Goal: Navigation & Orientation: Find specific page/section

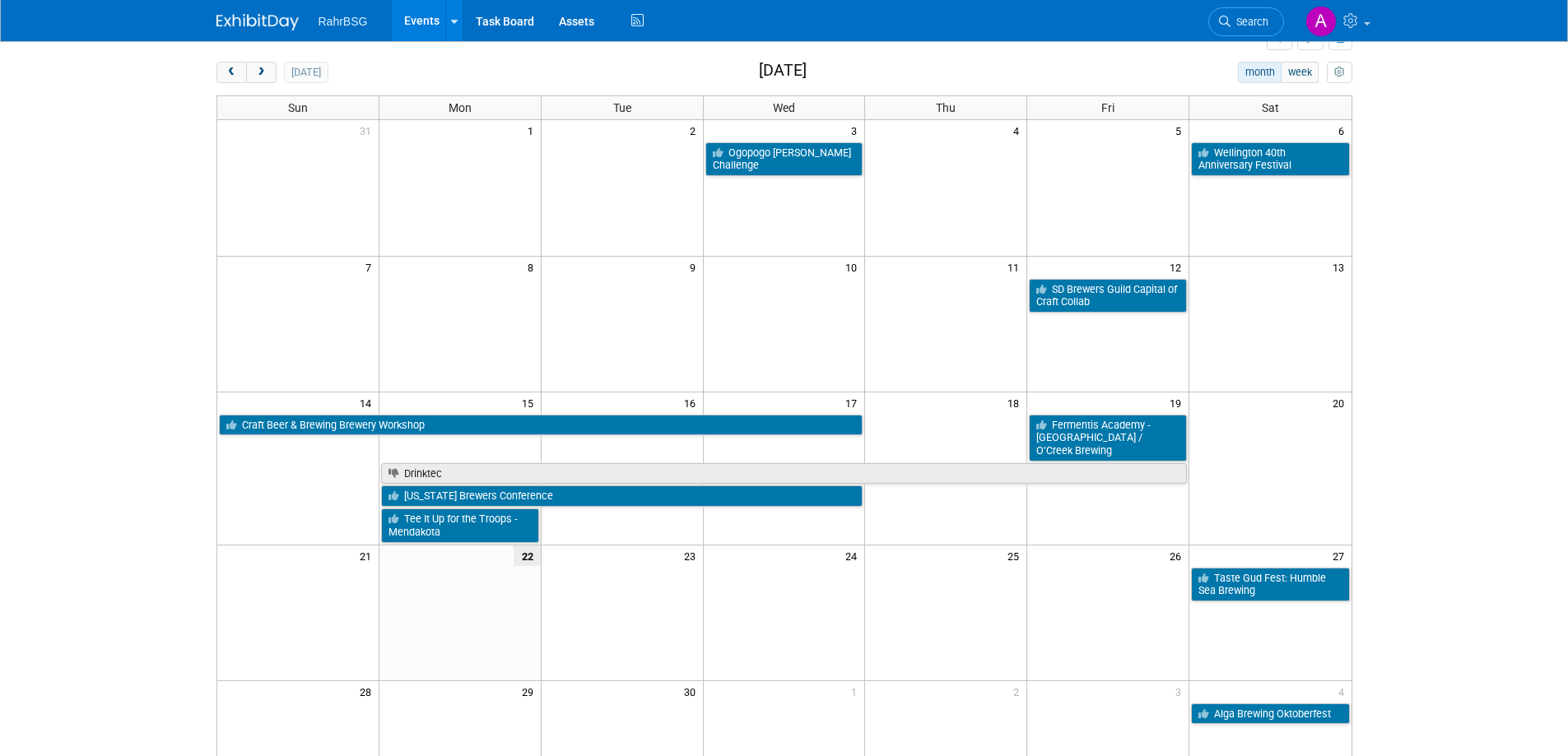
scroll to position [75, 0]
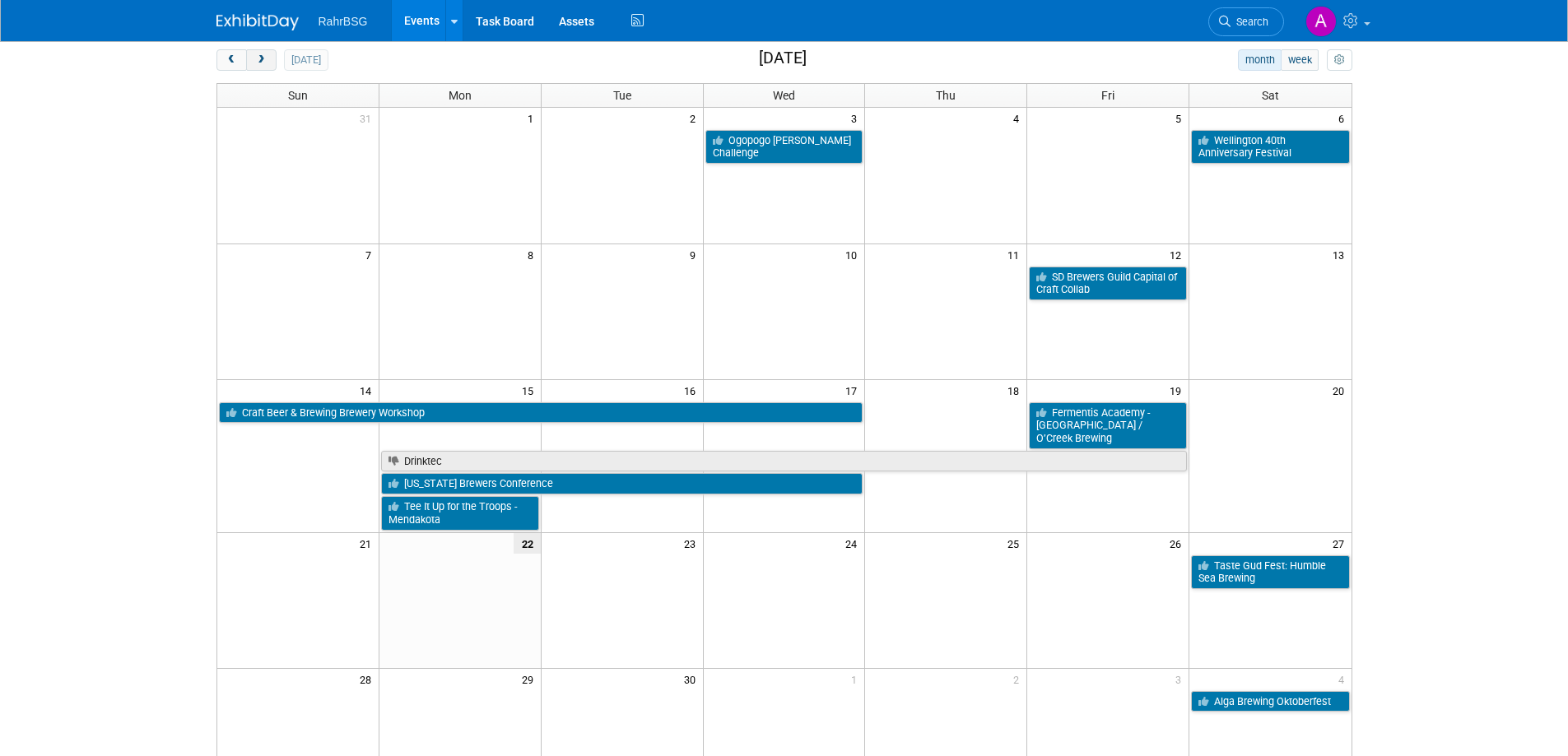
click at [258, 62] on span "next" at bounding box center [261, 60] width 12 height 11
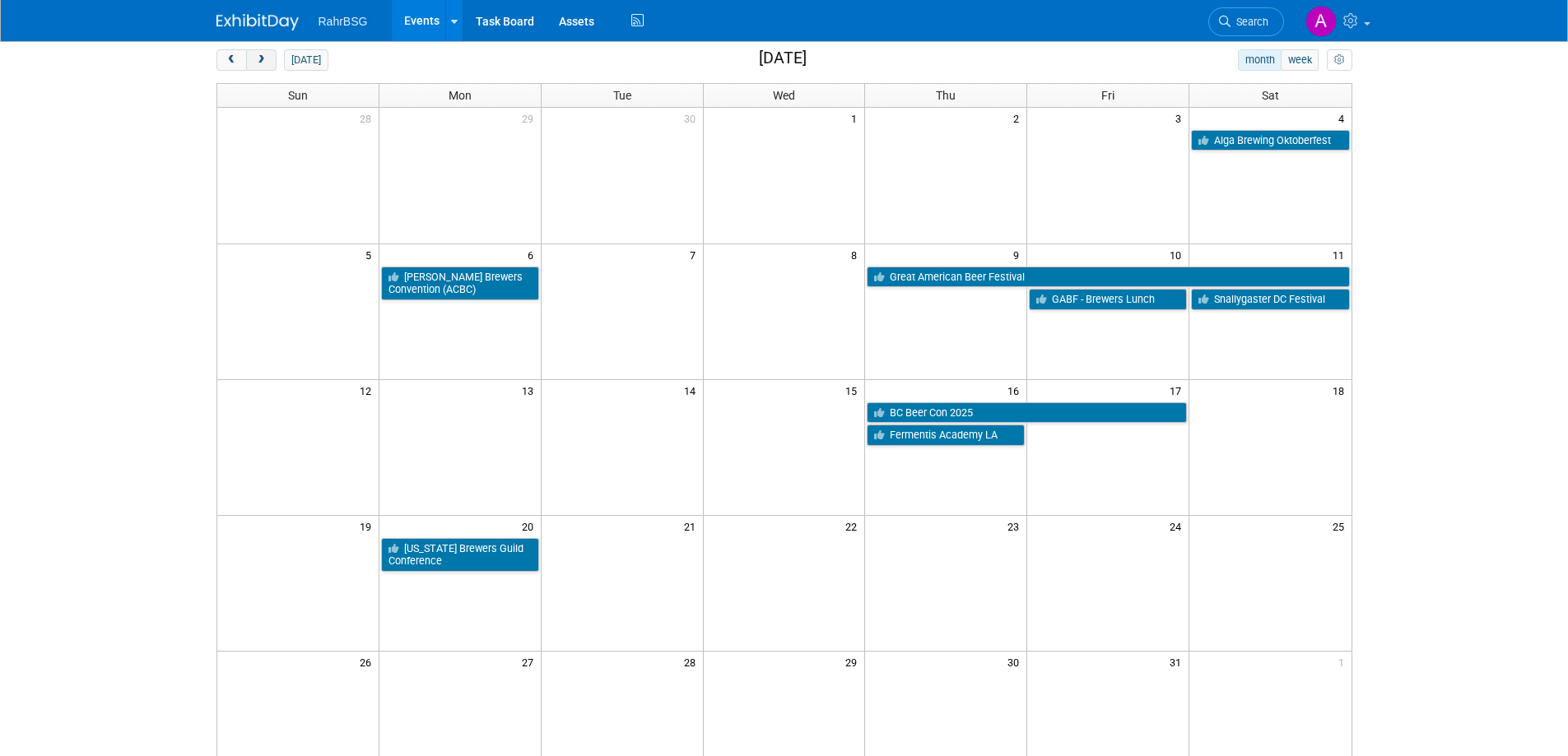
click at [262, 58] on span "next" at bounding box center [261, 60] width 12 height 11
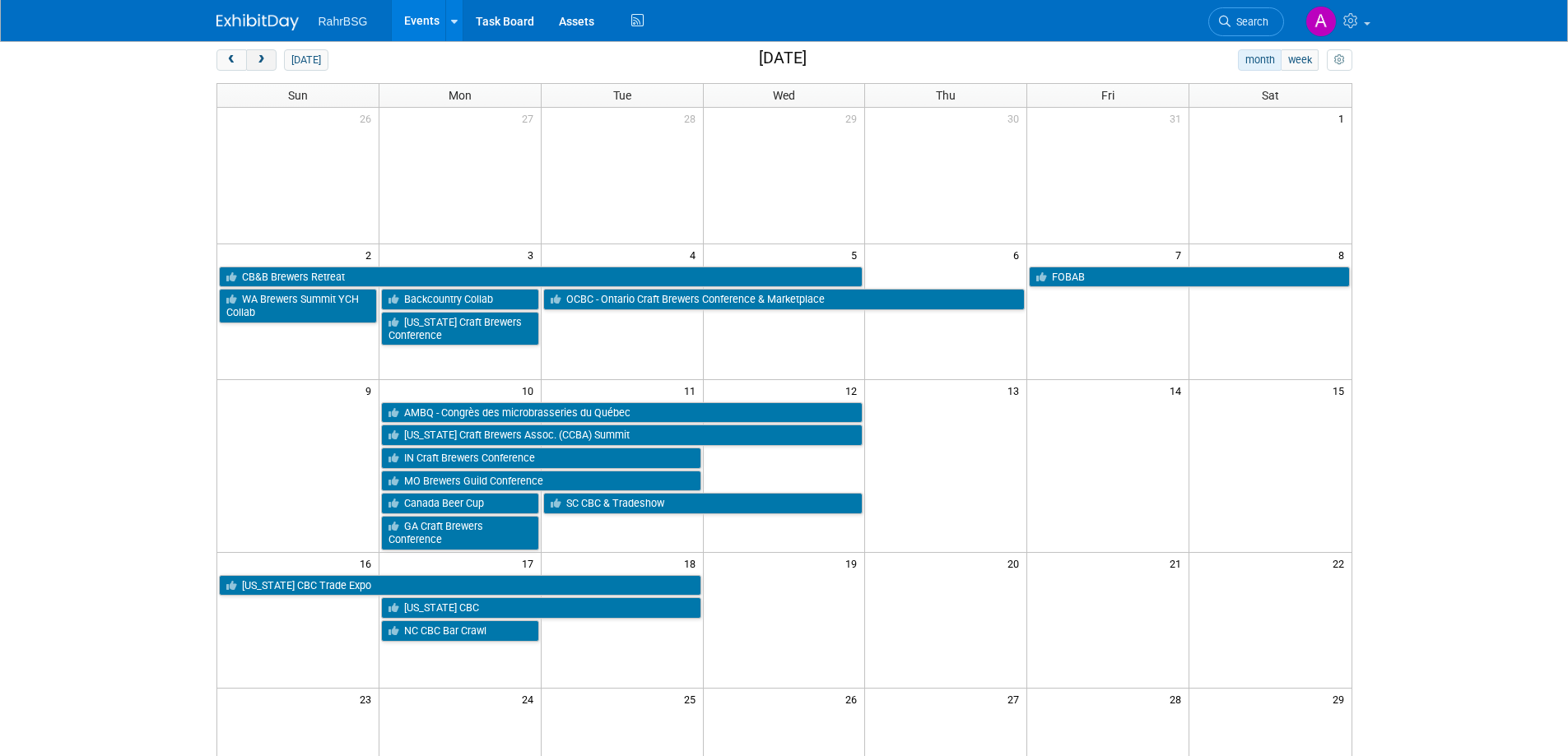
click at [253, 57] on button "next" at bounding box center [261, 60] width 31 height 22
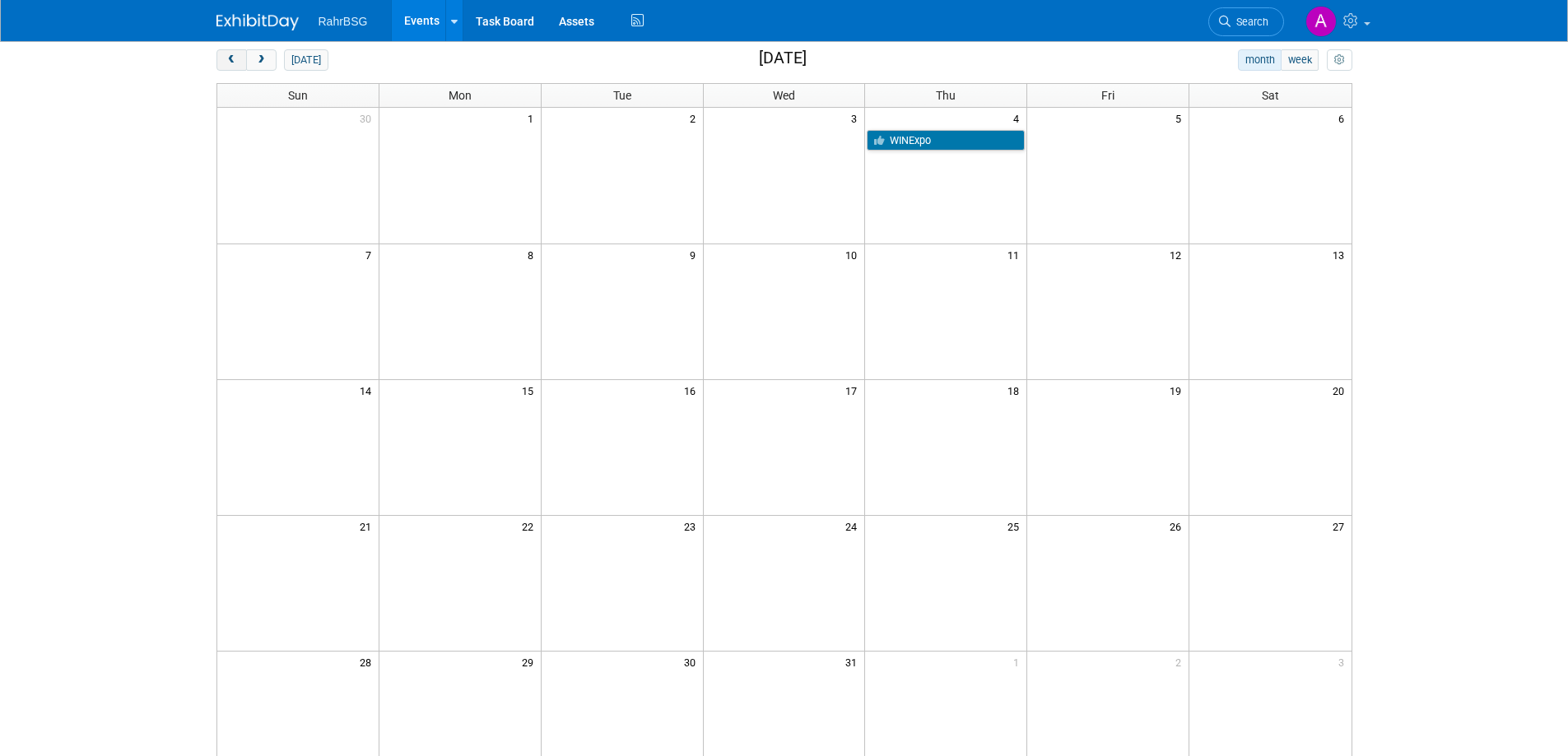
click at [225, 61] on span "prev" at bounding box center [231, 60] width 12 height 11
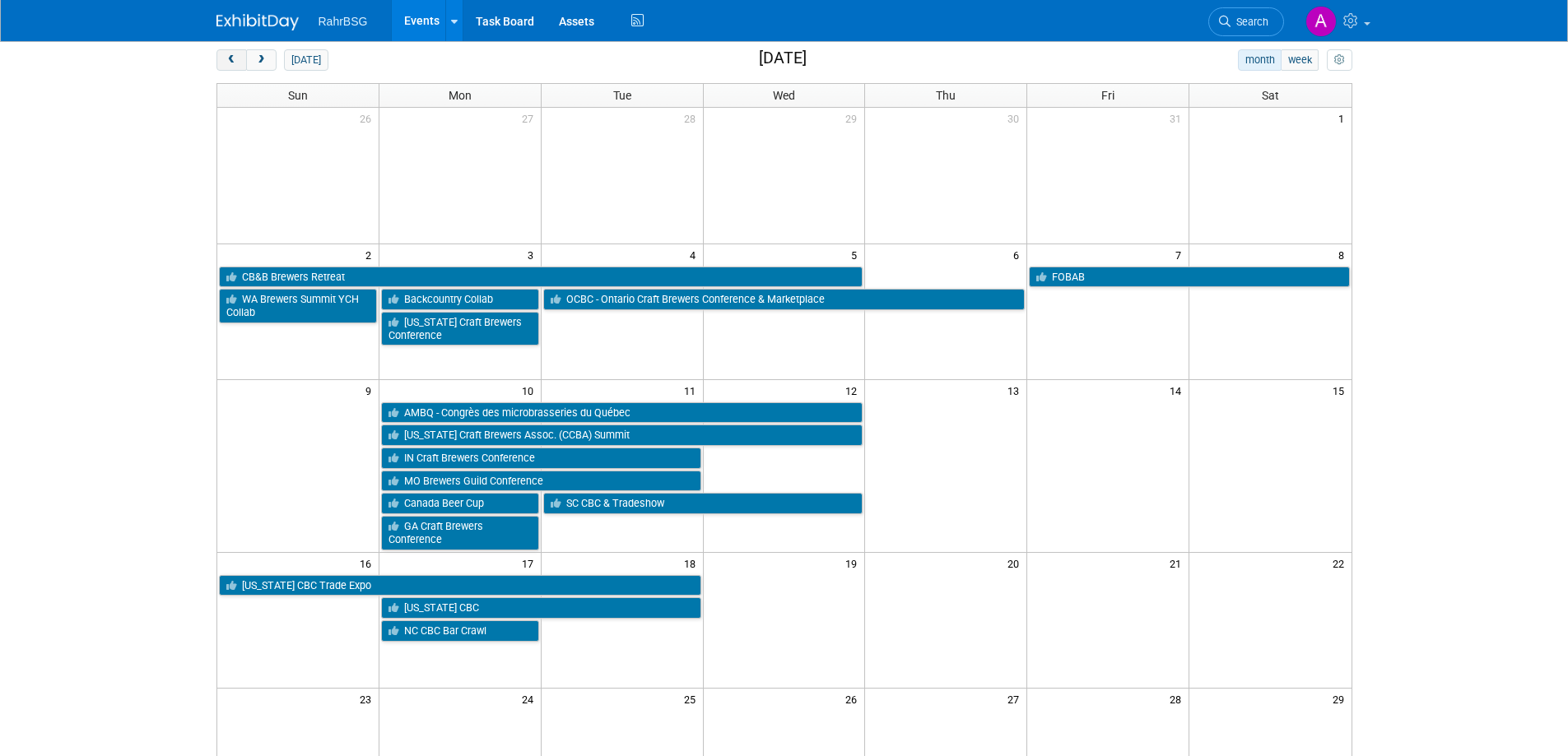
click at [225, 61] on span "prev" at bounding box center [231, 60] width 12 height 11
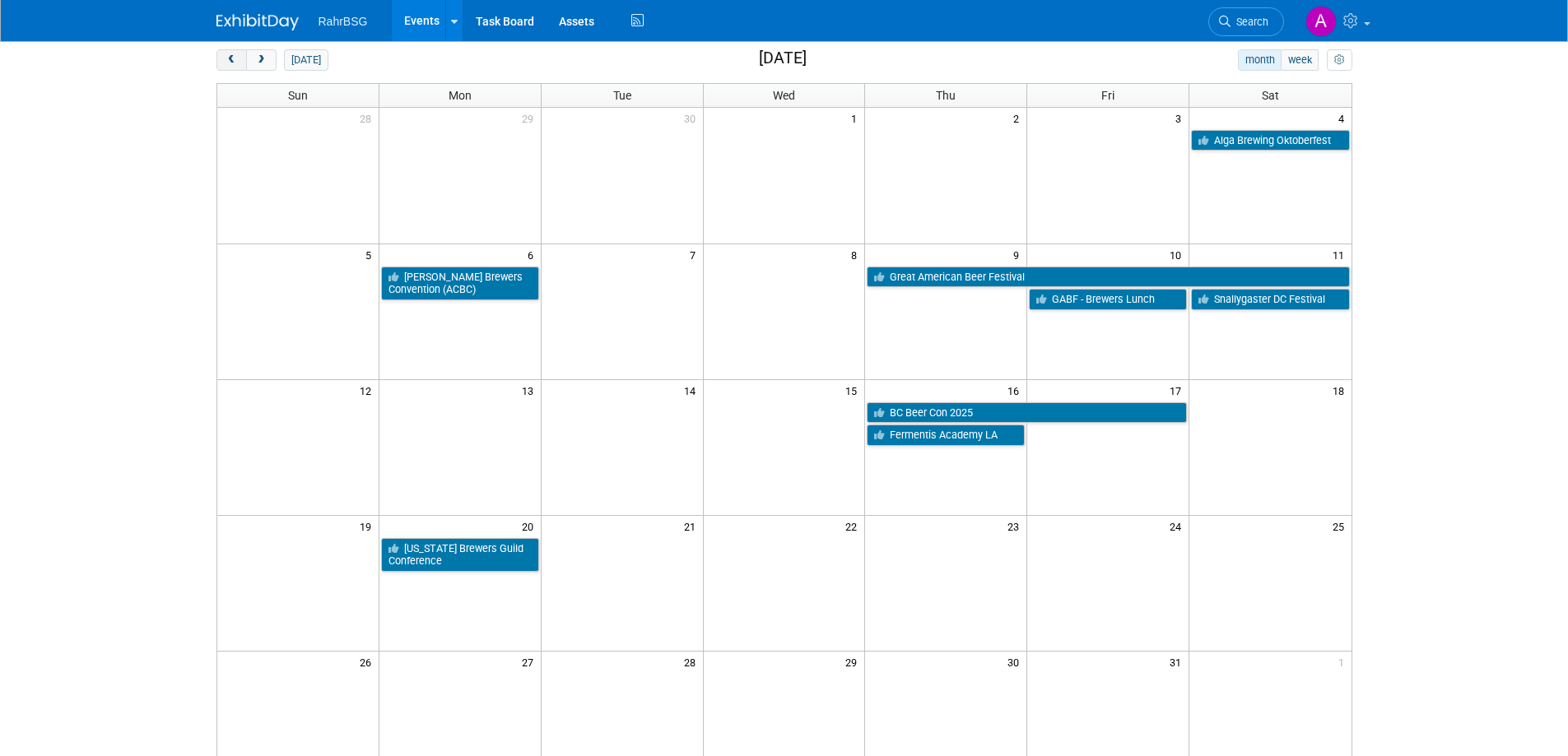
click at [225, 61] on span "prev" at bounding box center [231, 60] width 12 height 11
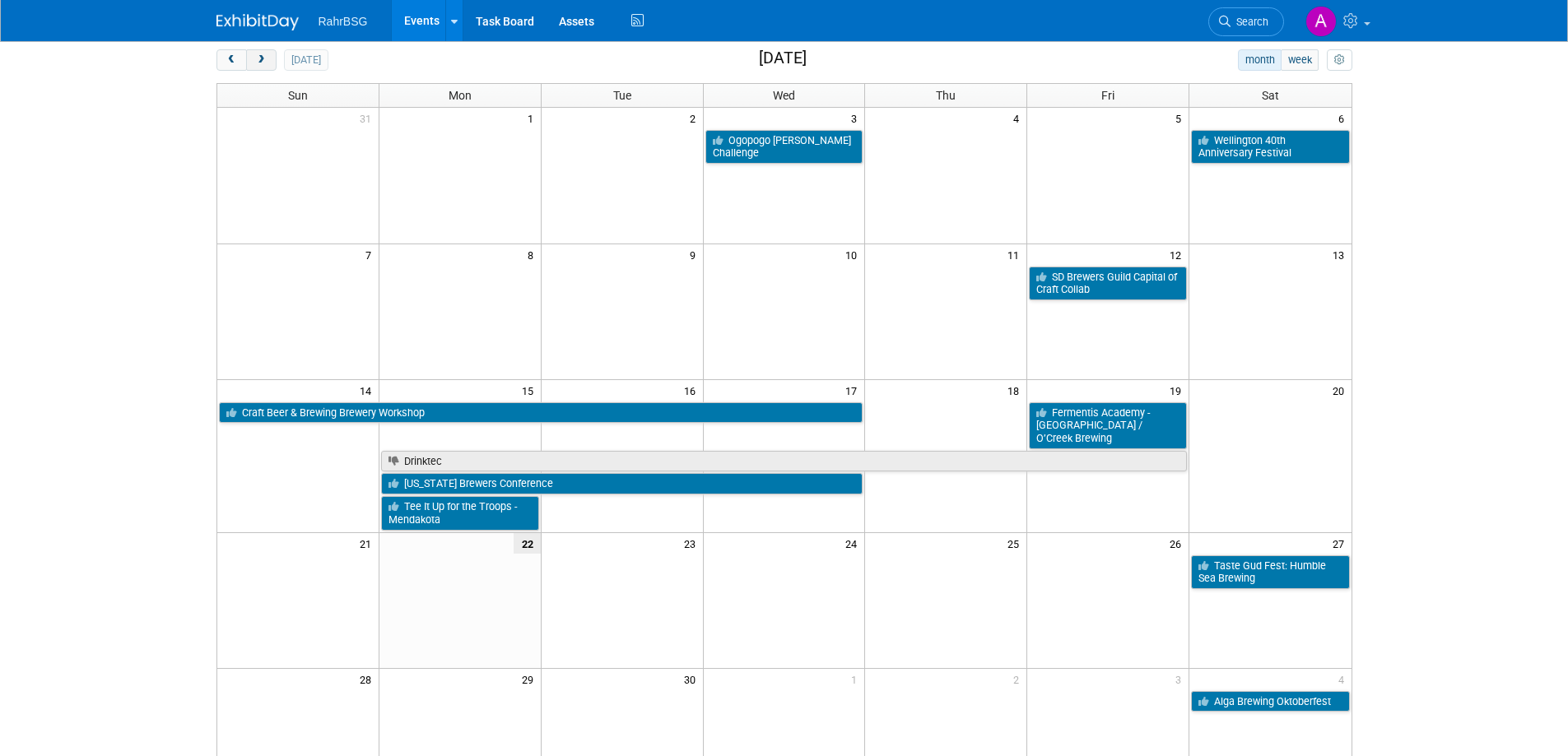
click at [268, 60] on button "next" at bounding box center [261, 60] width 31 height 22
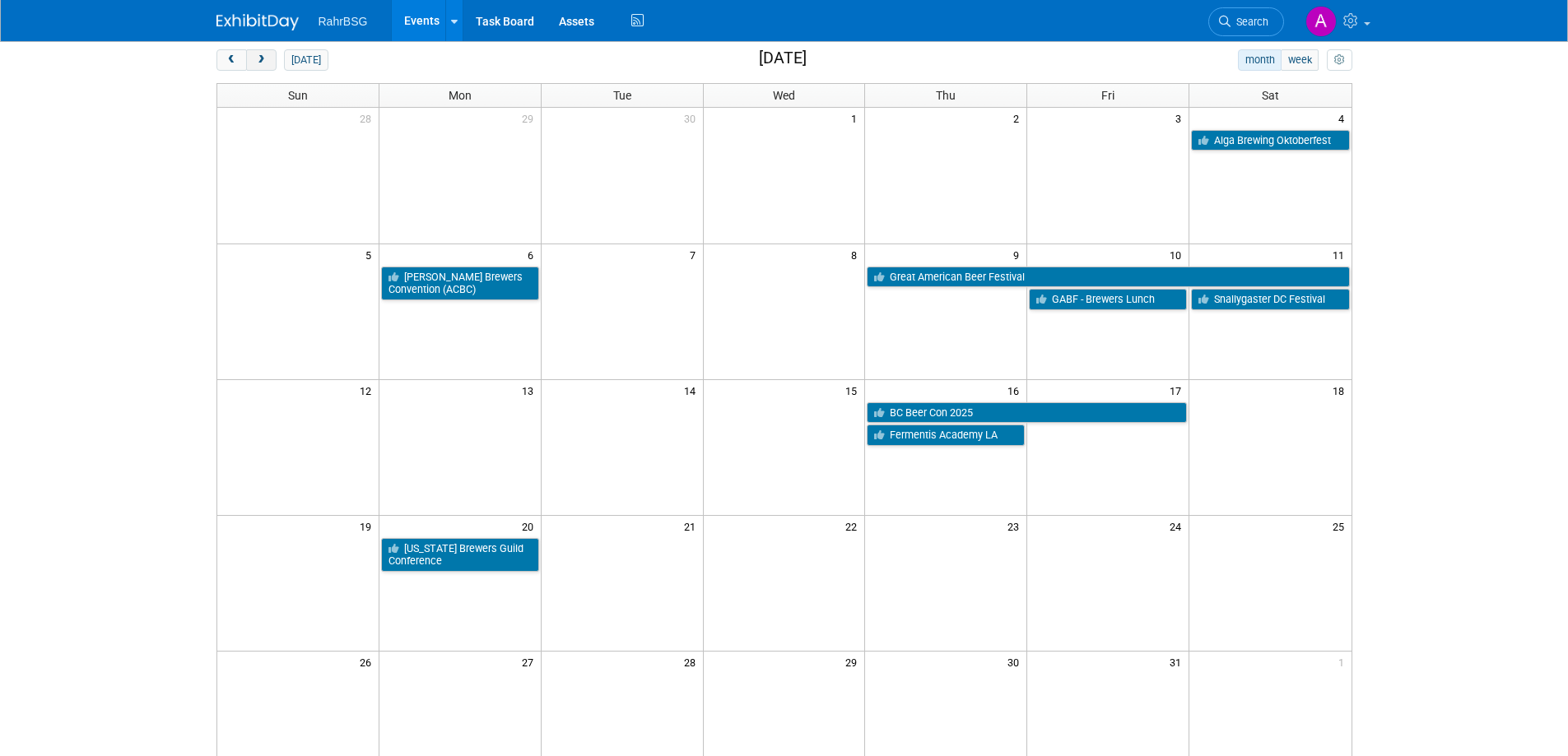
click at [268, 59] on button "next" at bounding box center [261, 60] width 31 height 22
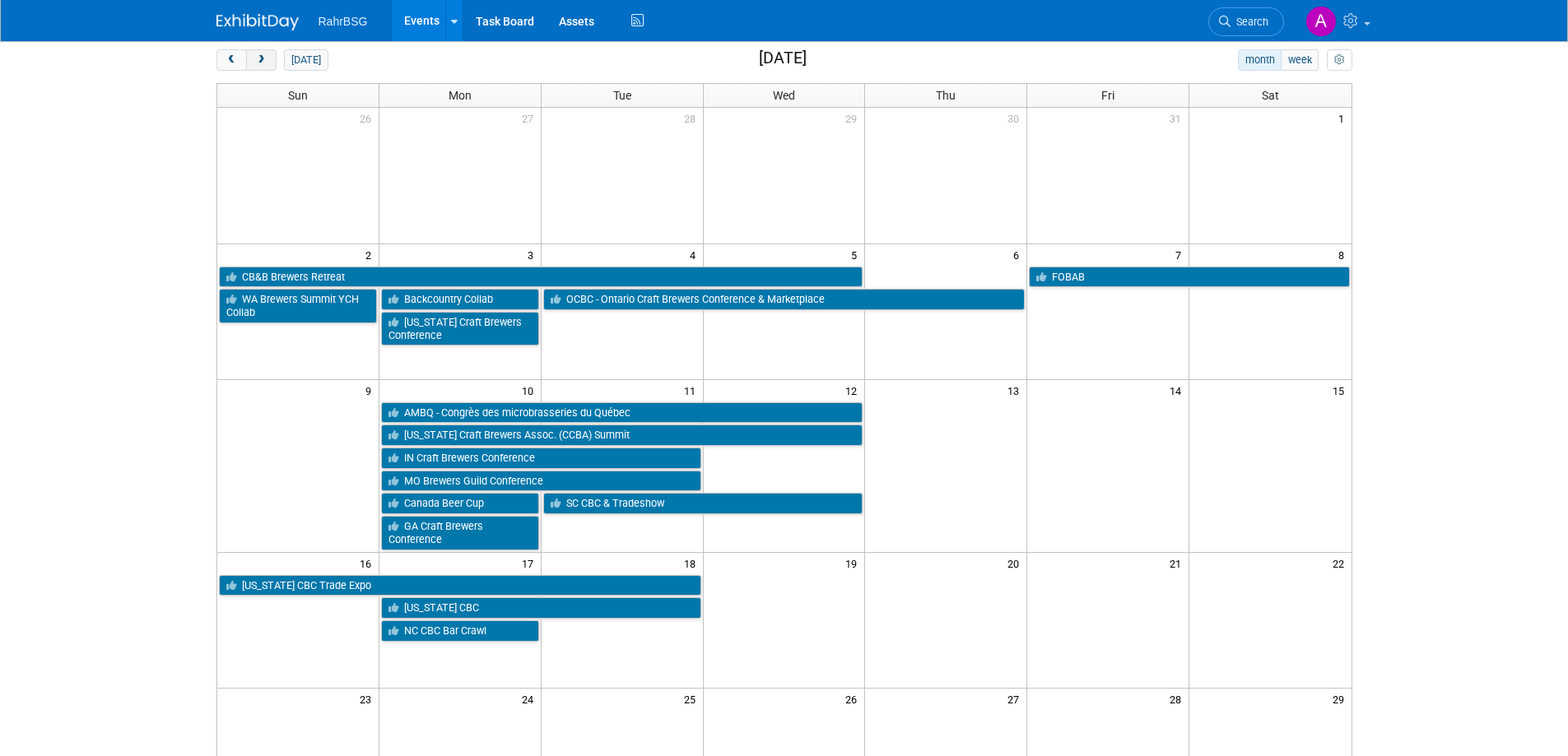
click at [259, 52] on button "next" at bounding box center [261, 60] width 31 height 22
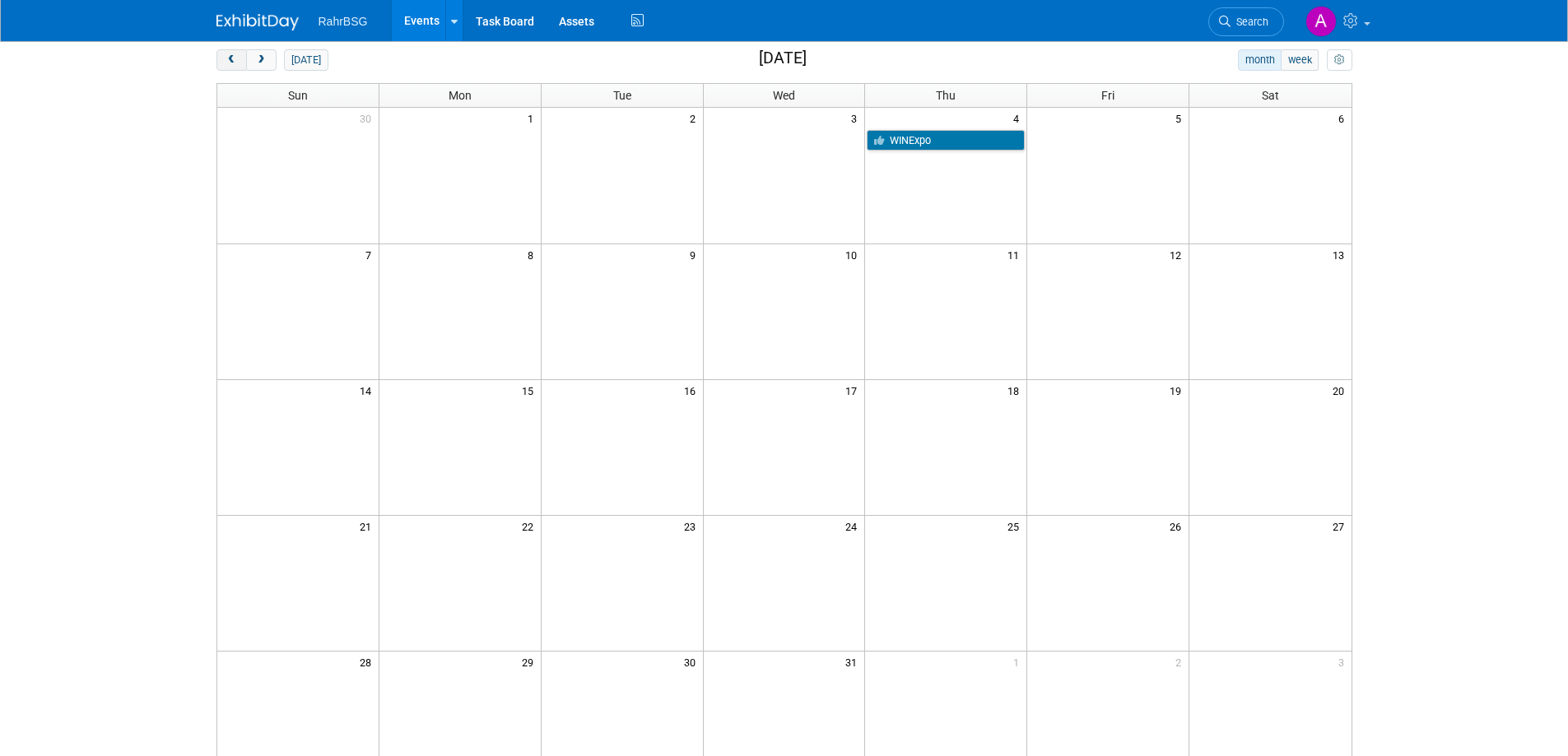
click at [228, 64] on span "prev" at bounding box center [231, 60] width 12 height 11
